Goal: Navigation & Orientation: Find specific page/section

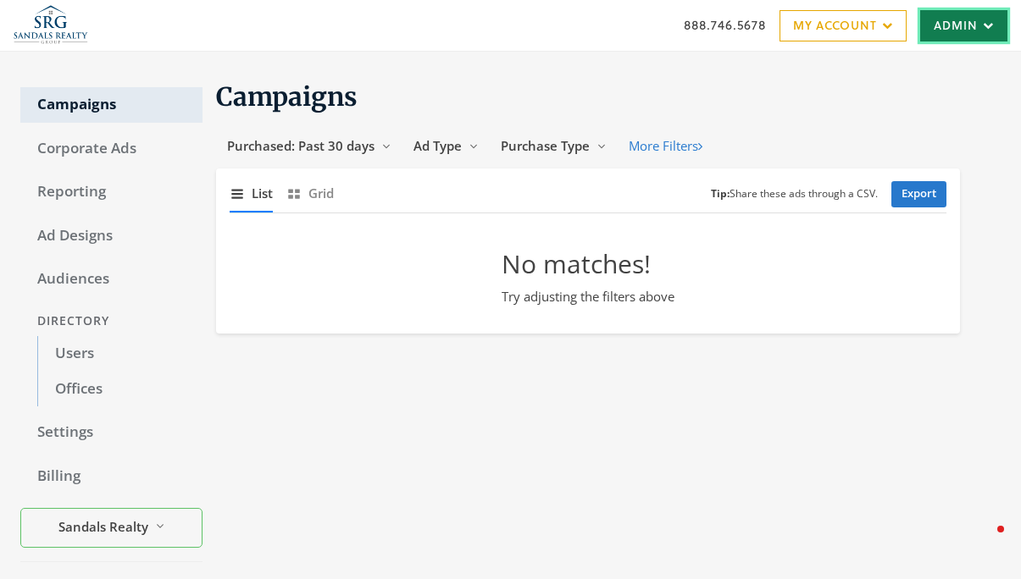
click at [1001, 15] on link "Admin" at bounding box center [963, 25] width 87 height 31
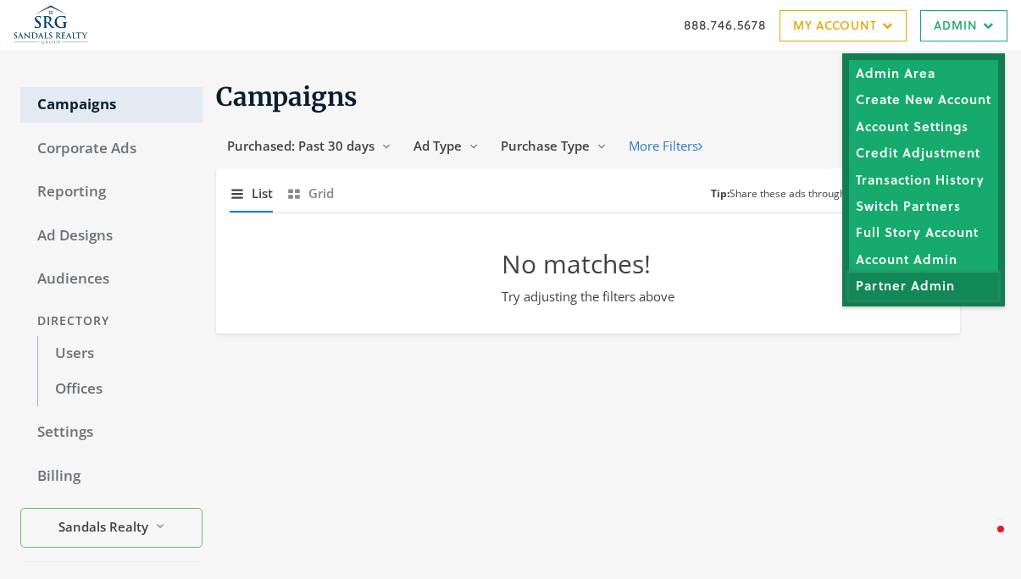
click at [914, 284] on link "Partner Admin" at bounding box center [923, 286] width 149 height 26
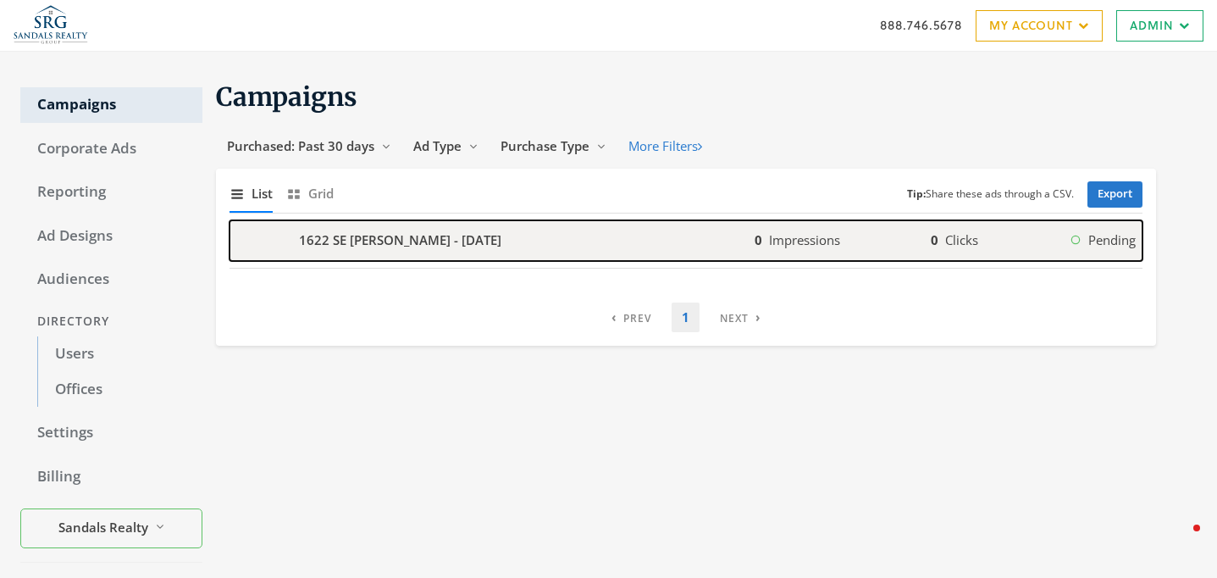
click at [421, 245] on b "1622 SE [PERSON_NAME] - [DATE]" at bounding box center [400, 239] width 202 height 19
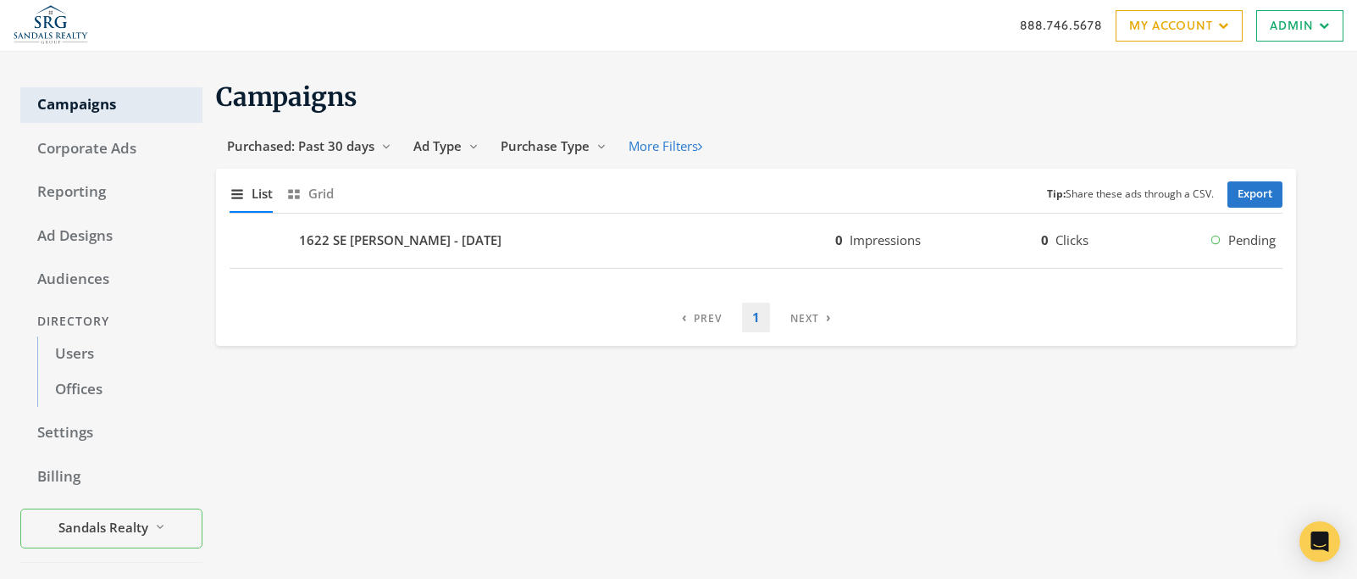
drag, startPoint x: 1219, startPoint y: 125, endPoint x: 1154, endPoint y: 125, distance: 65.2
click at [1154, 125] on section "Campaigns Purchased: Past 30 days Reveal list of Purchased: Past 30 days Ad Typ…" at bounding box center [749, 212] width 1094 height 265
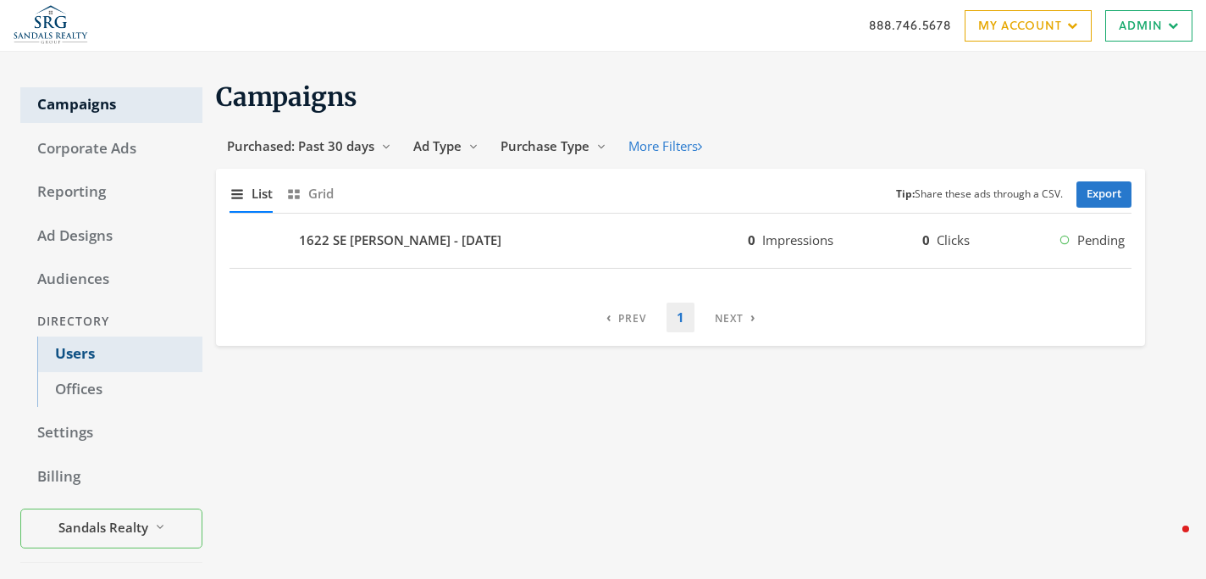
click at [141, 347] on link "Users" at bounding box center [119, 354] width 165 height 36
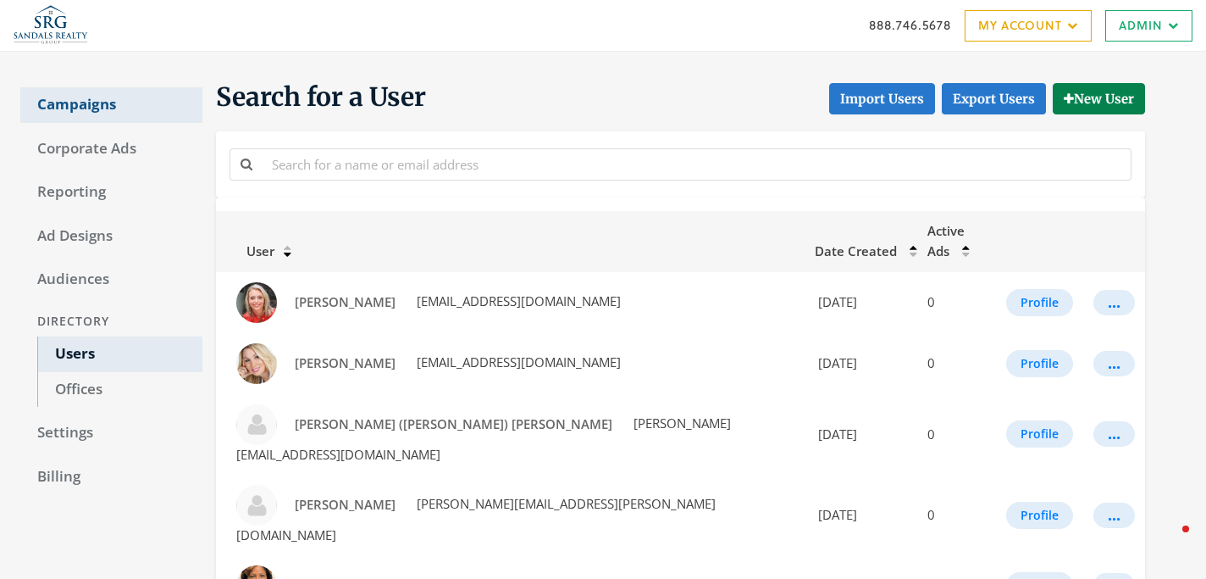
click at [136, 104] on link "Campaigns" at bounding box center [111, 105] width 182 height 36
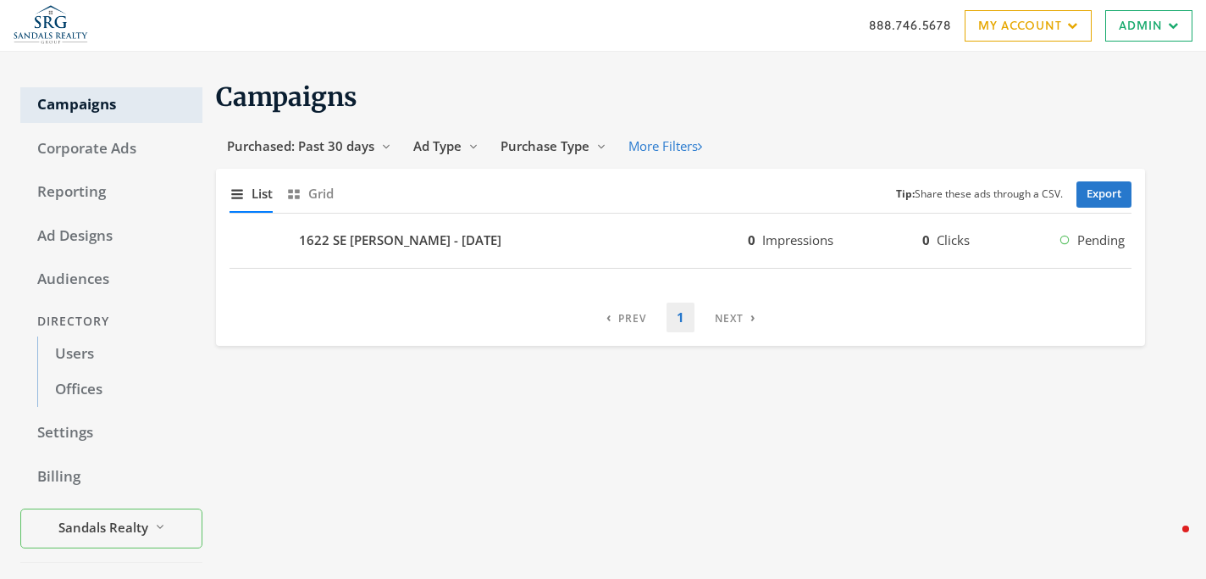
click at [90, 327] on div "Directory" at bounding box center [111, 321] width 182 height 31
click at [90, 349] on link "Users" at bounding box center [119, 354] width 165 height 36
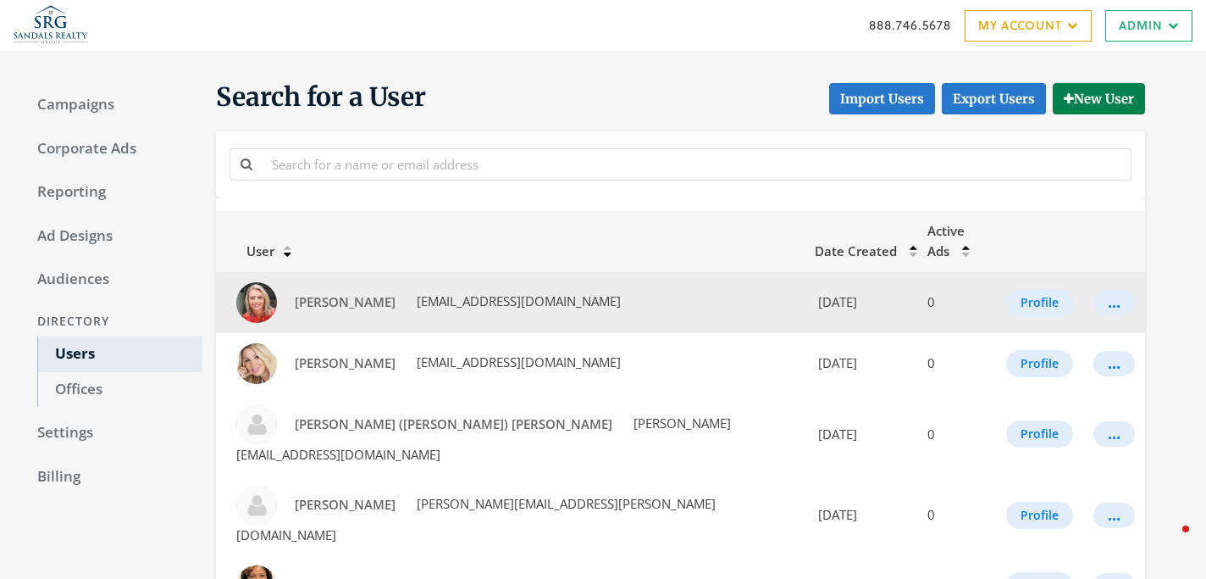
click at [1086, 280] on td "..." at bounding box center [1115, 302] width 62 height 61
click at [1101, 290] on button "..." at bounding box center [1115, 302] width 42 height 25
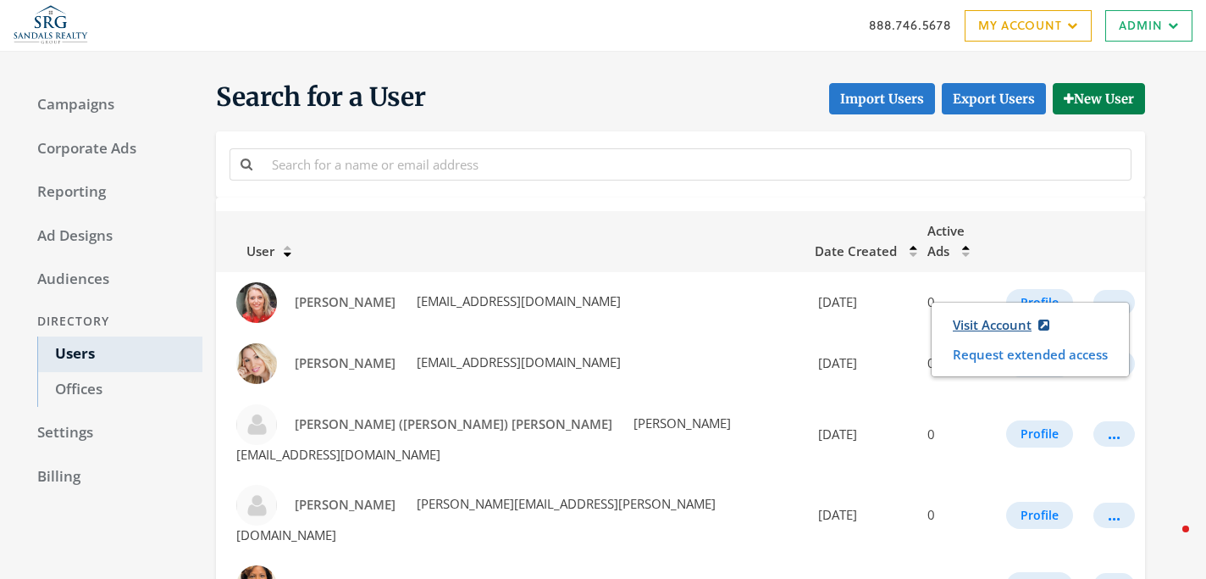
click at [995, 324] on link "Visit Account" at bounding box center [1001, 324] width 119 height 31
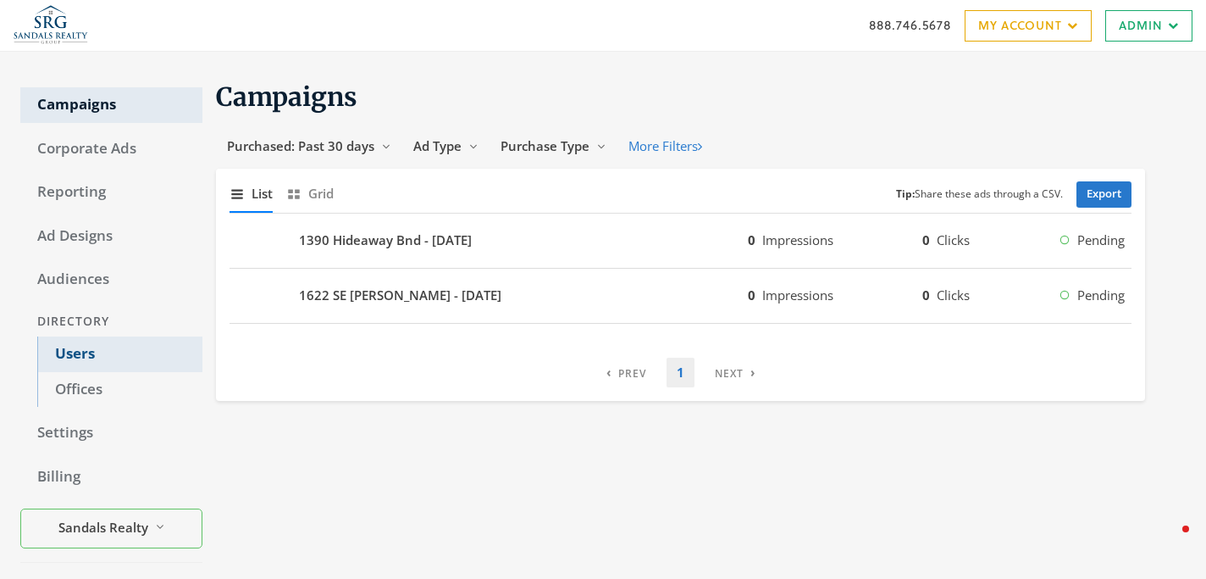
click at [103, 346] on link "Users" at bounding box center [119, 354] width 165 height 36
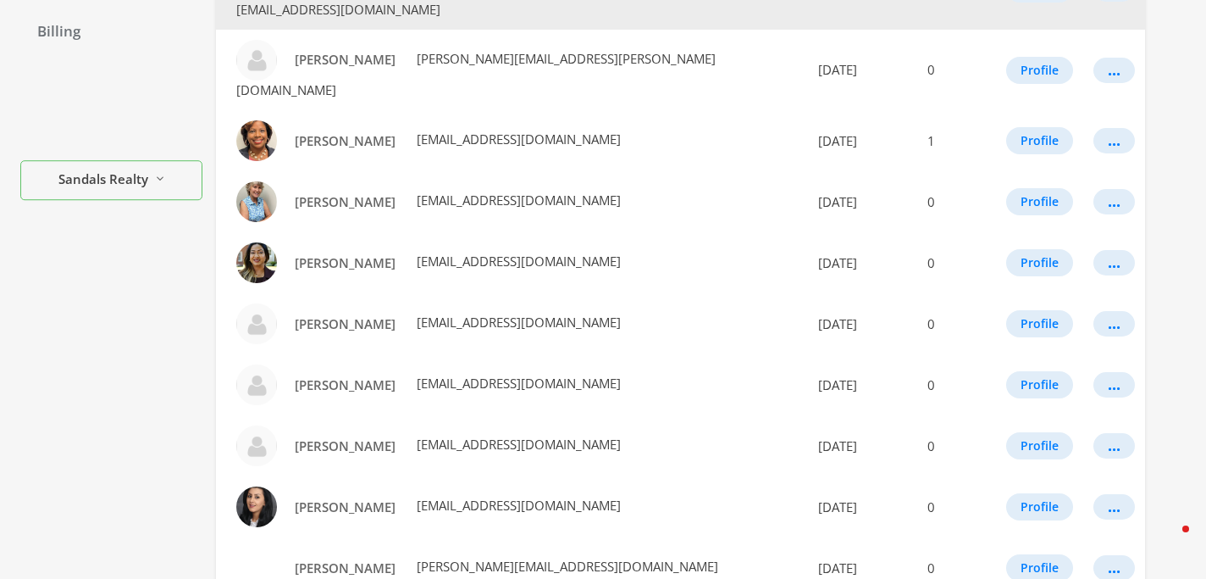
scroll to position [454, 0]
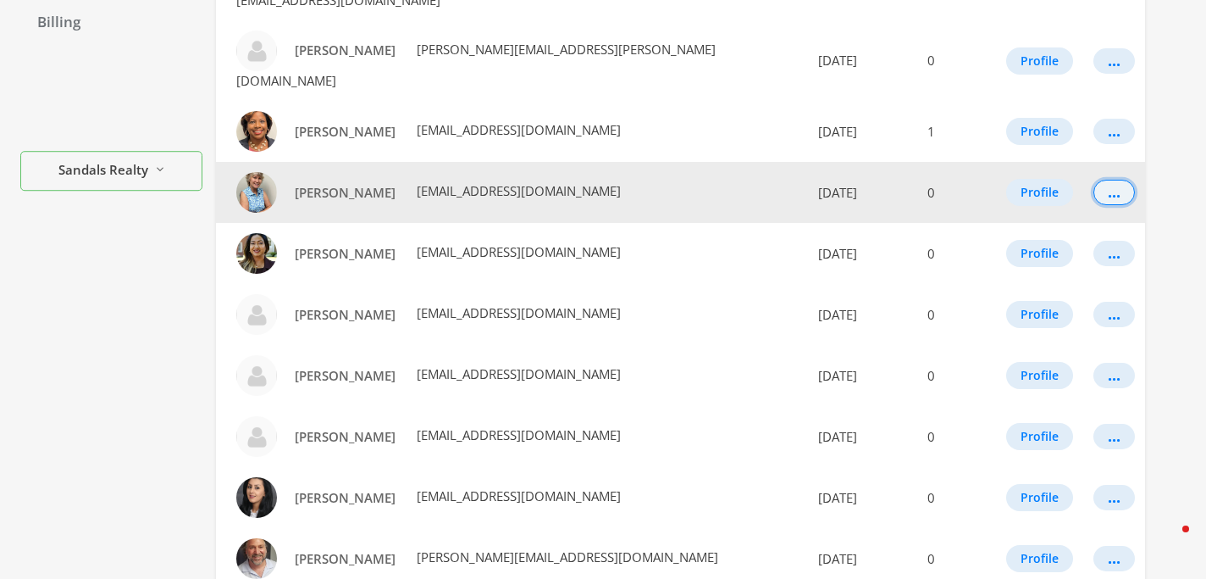
click at [1117, 180] on button "..." at bounding box center [1115, 192] width 42 height 25
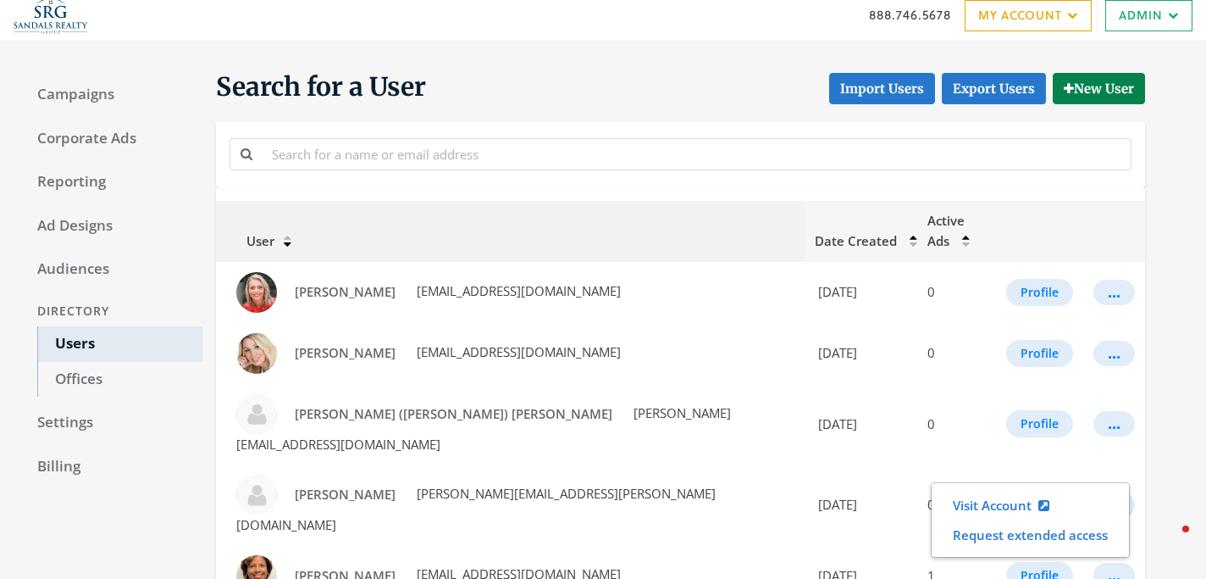
scroll to position [37, 0]
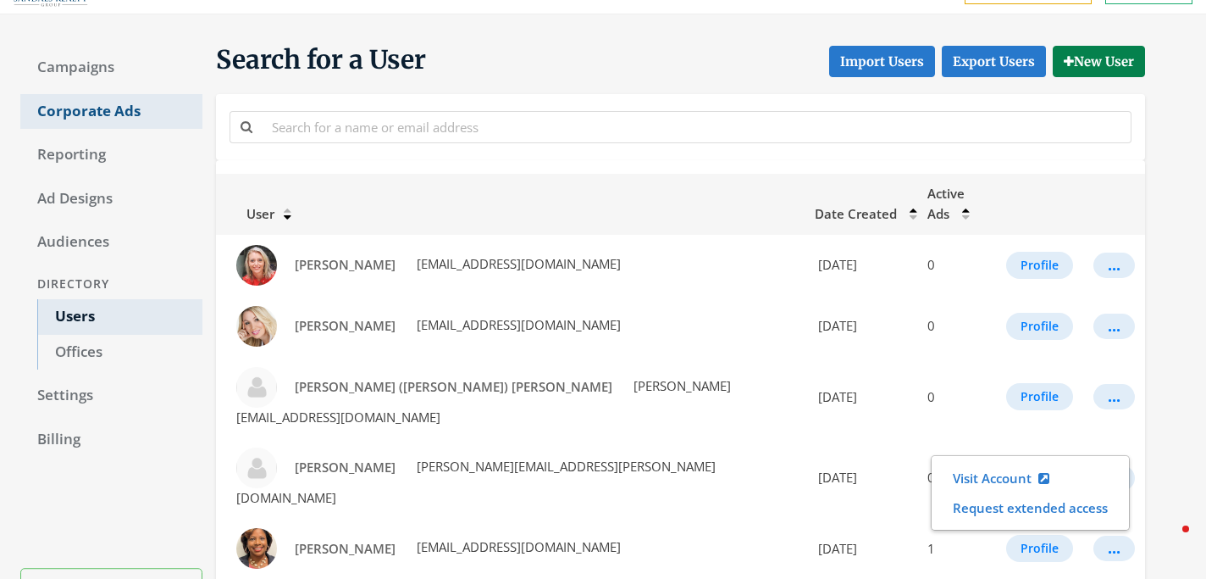
click at [110, 102] on link "Corporate Ads" at bounding box center [111, 112] width 182 height 36
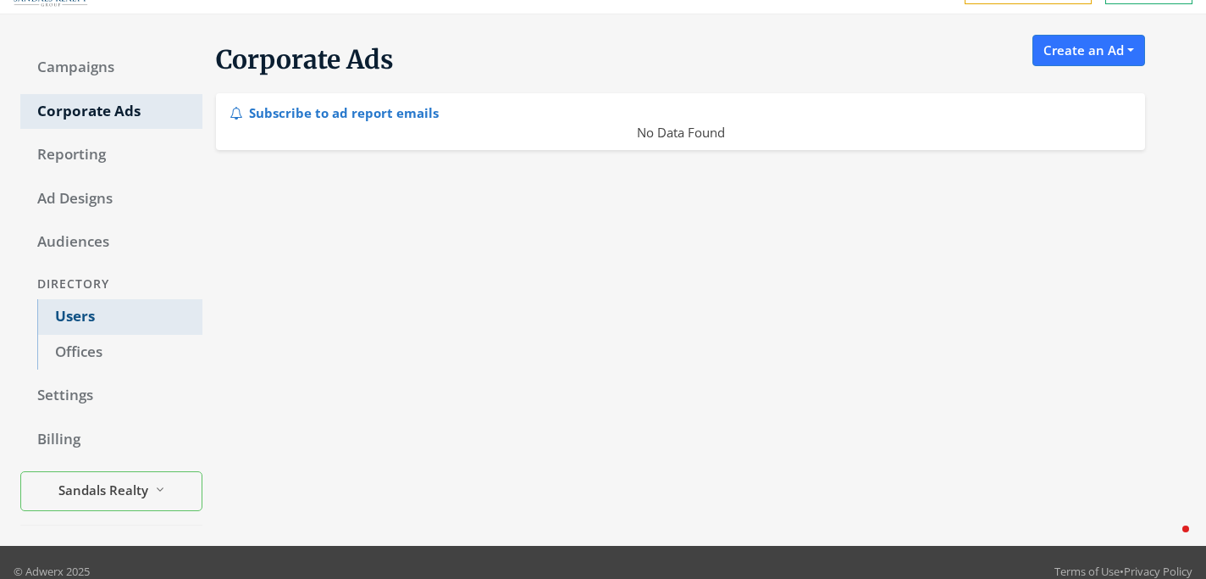
click at [176, 317] on link "Users" at bounding box center [119, 317] width 165 height 36
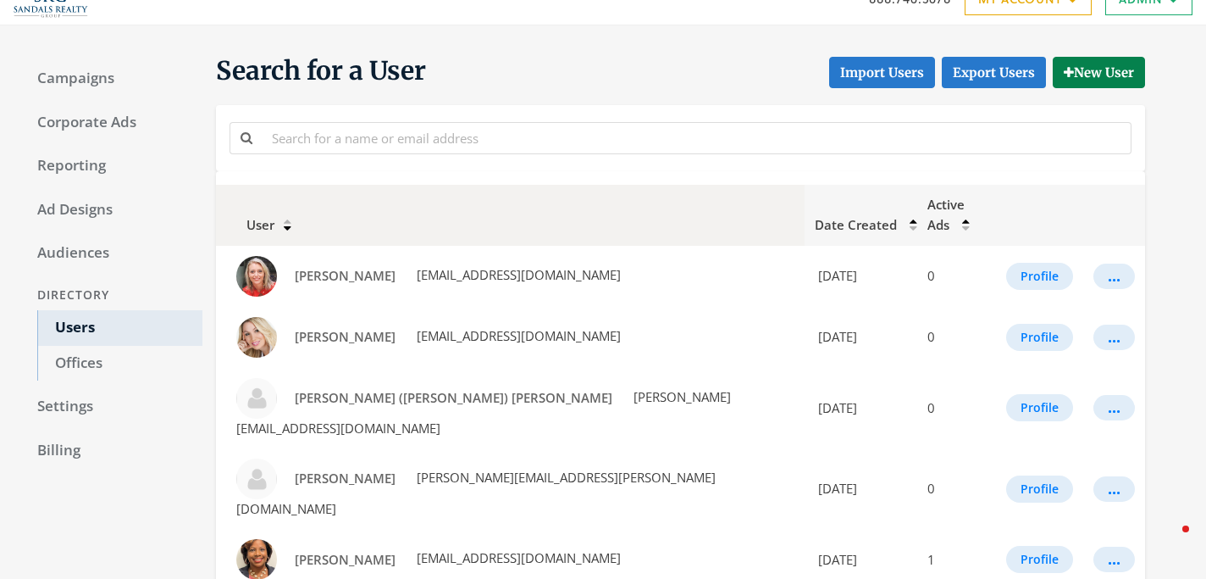
scroll to position [27, 0]
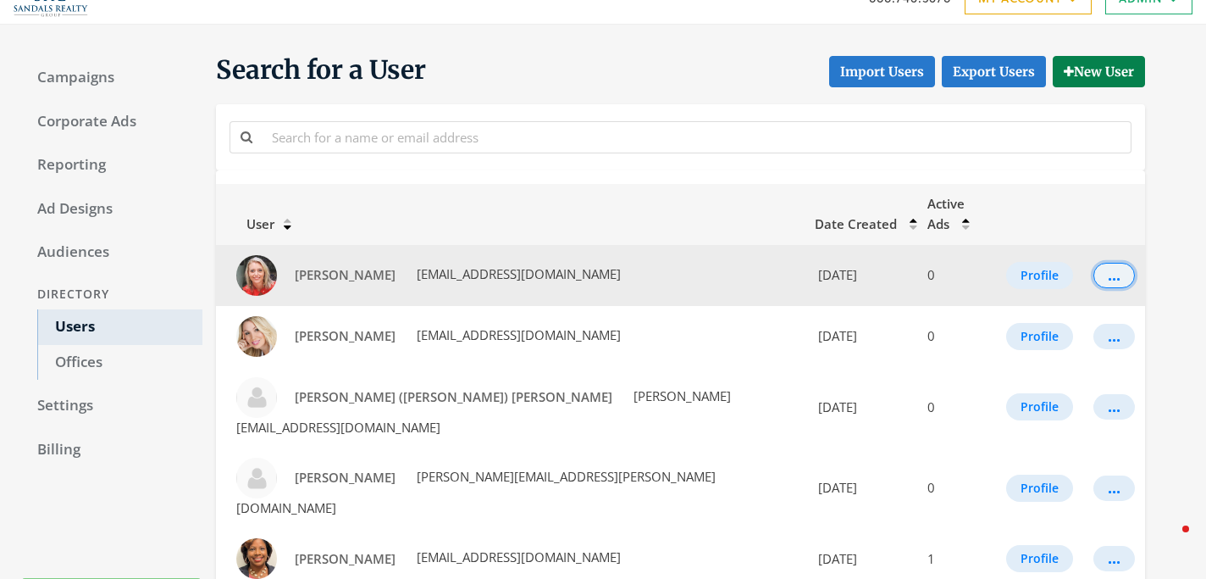
click at [1111, 274] on div "..." at bounding box center [1114, 275] width 13 height 2
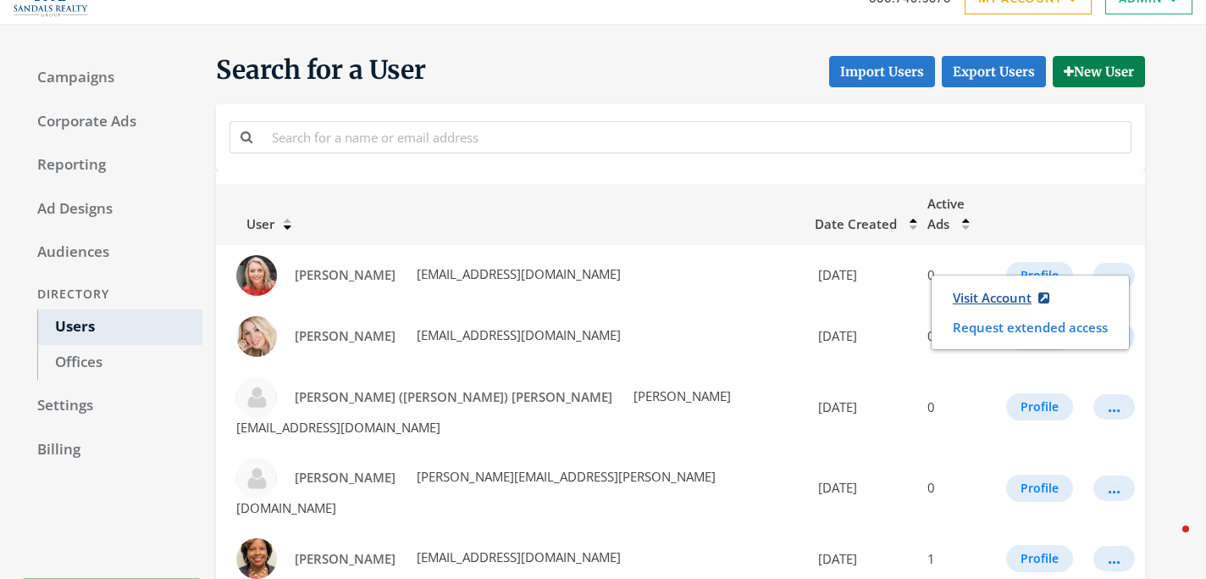
click at [962, 303] on link "Visit Account" at bounding box center [1001, 297] width 119 height 31
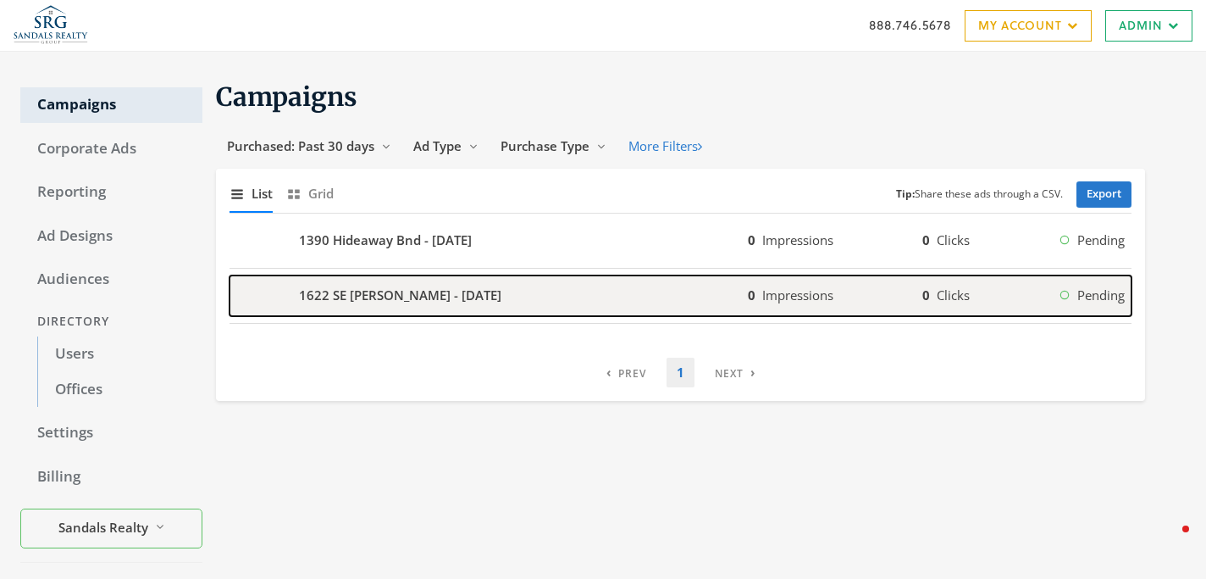
click at [454, 307] on div "1622 SE [PERSON_NAME] - [DATE]" at bounding box center [489, 295] width 518 height 41
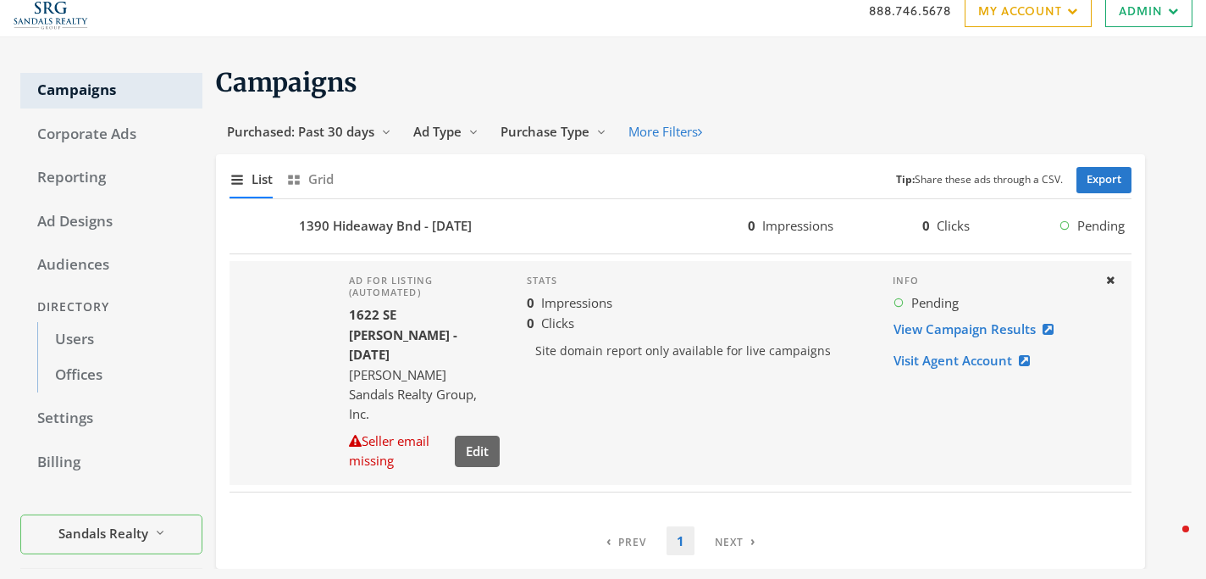
scroll to position [16, 0]
click at [962, 358] on link "Visit Agent Account" at bounding box center [967, 358] width 148 height 31
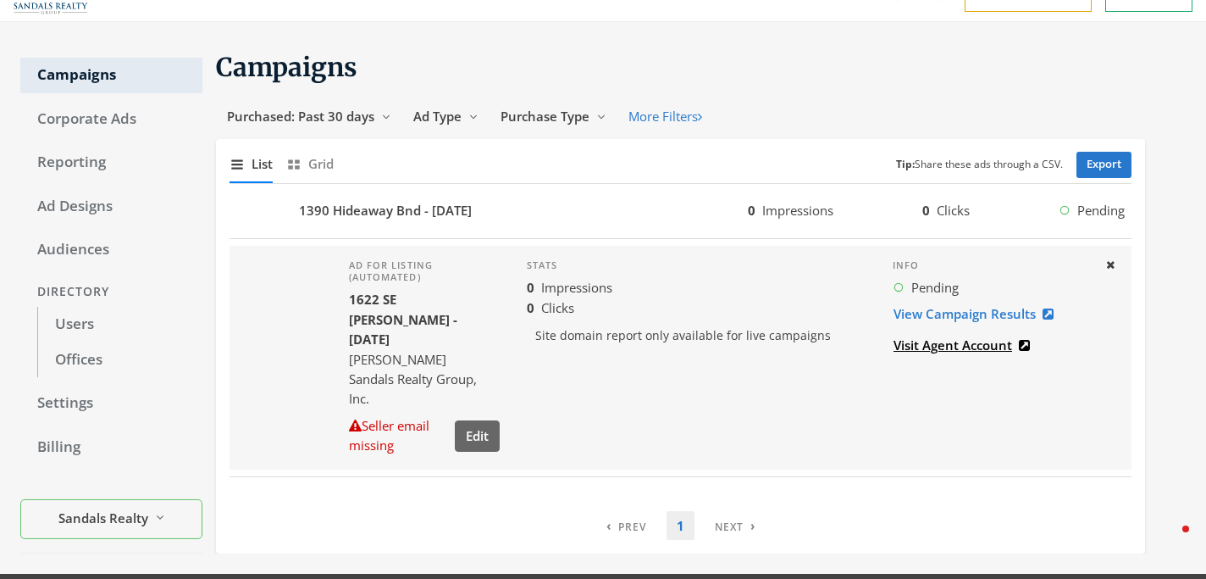
scroll to position [0, 0]
